Goal: Find specific page/section: Find specific page/section

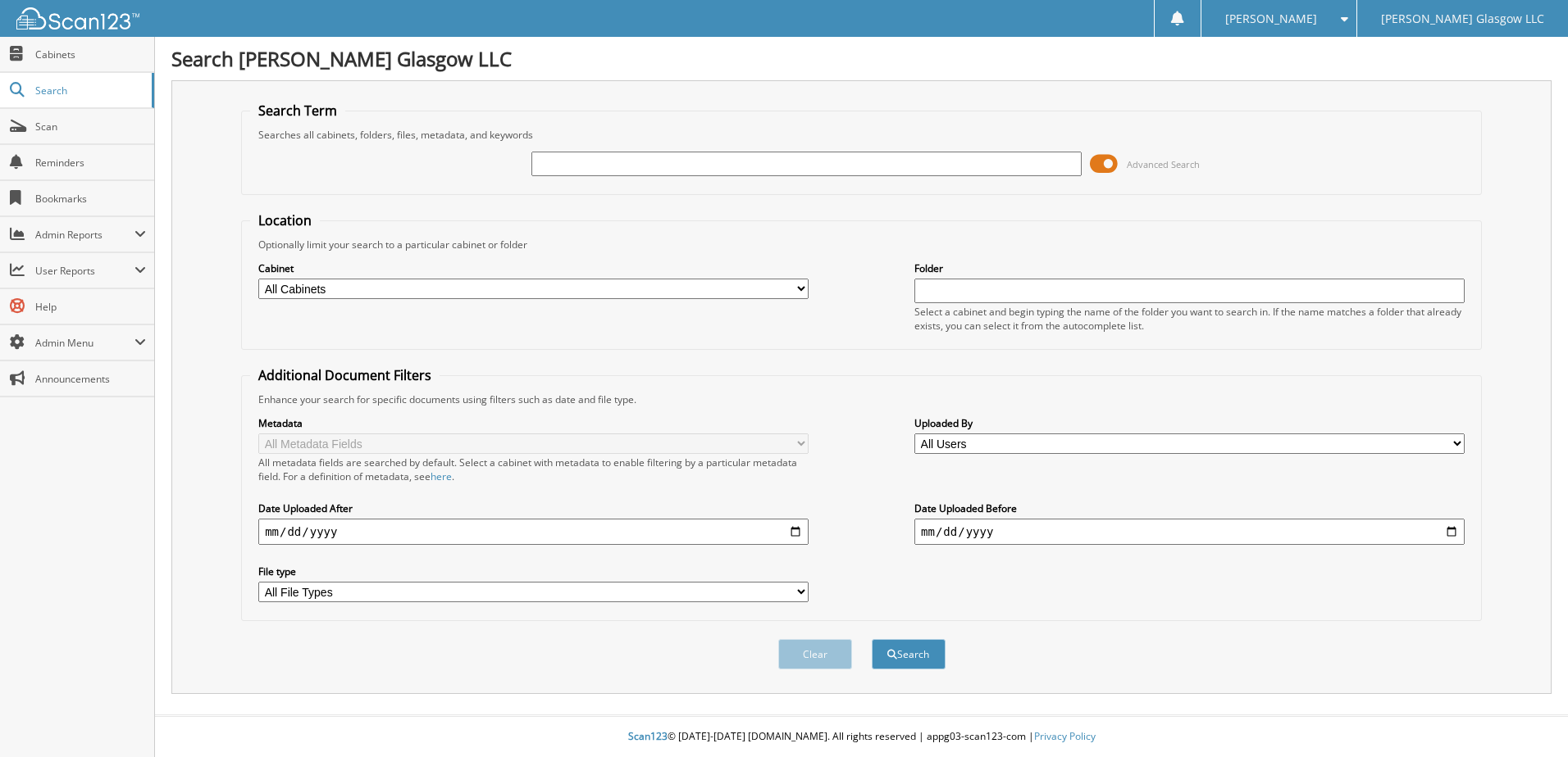
click at [539, 166] on input "text" at bounding box center [807, 163] width 550 height 24
click at [604, 161] on input "text" at bounding box center [807, 163] width 550 height 24
type input "R1306554"
click at [871, 639] on button "Search" at bounding box center [908, 654] width 74 height 30
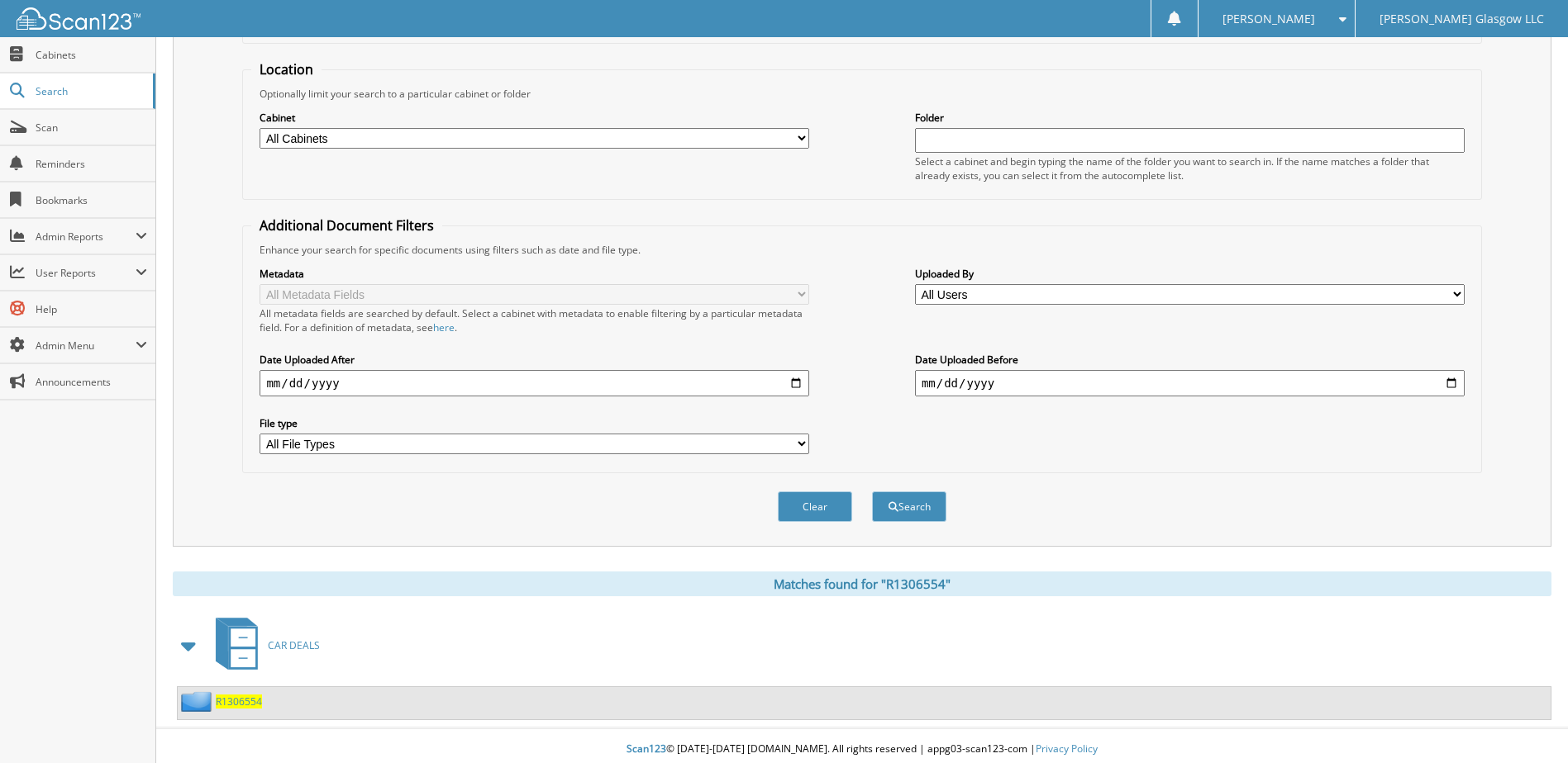
scroll to position [160, 0]
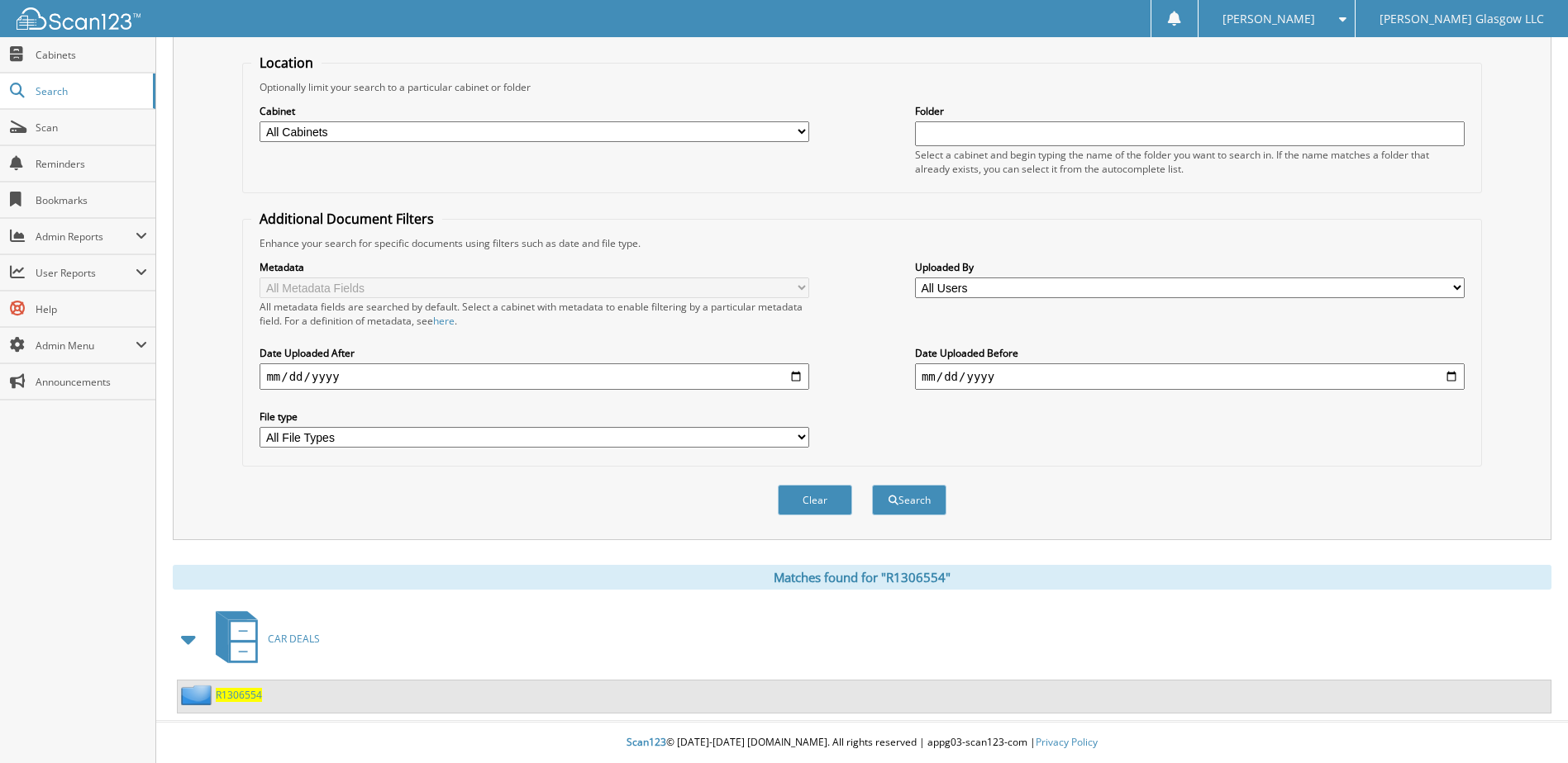
click at [239, 696] on span "R1306554" at bounding box center [238, 695] width 46 height 14
